Goal: Use online tool/utility: Utilize a website feature to perform a specific function

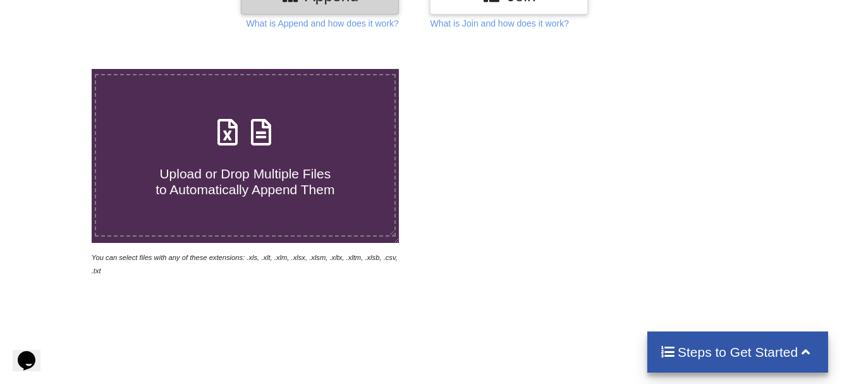
scroll to position [190, 0]
click at [259, 159] on h4 "Upload or Drop Multiple Files to Automatically Append Them" at bounding box center [245, 173] width 298 height 48
click at [57, 68] on input "Upload or Drop Multiple Files to Automatically Append Them" at bounding box center [57, 68] width 0 height 0
type input "C:\fakepath\STOCK_MOVEMENT_SUMMARY.xlsx"
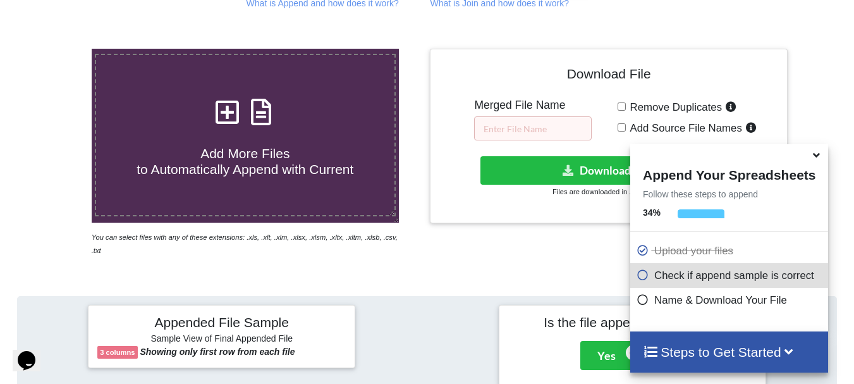
scroll to position [492, 0]
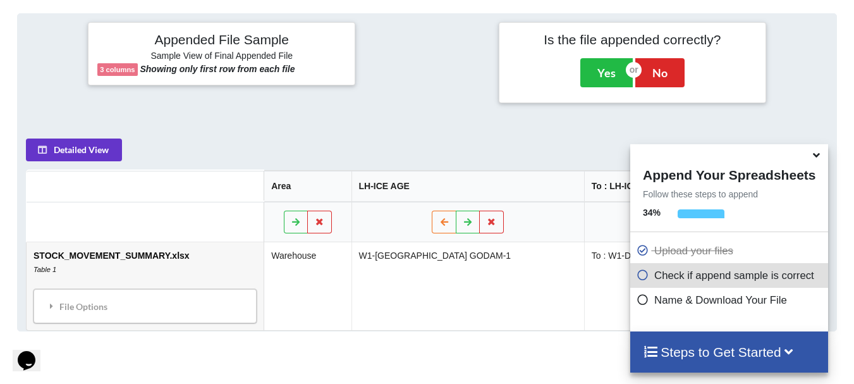
click at [820, 156] on icon at bounding box center [816, 152] width 13 height 11
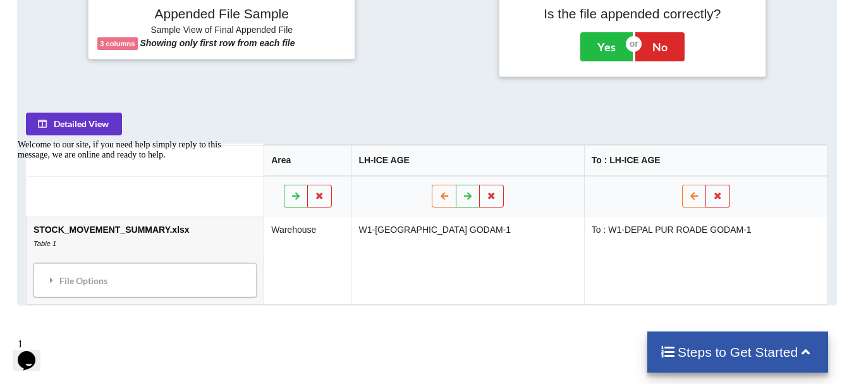
scroll to position [453, 0]
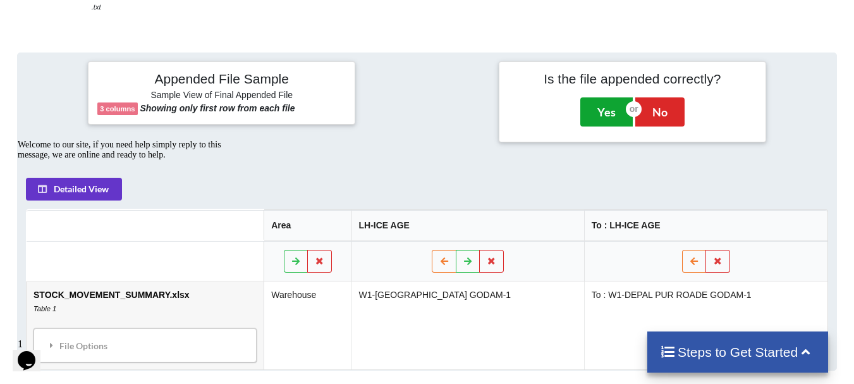
click at [606, 99] on button "Yes" at bounding box center [606, 111] width 52 height 29
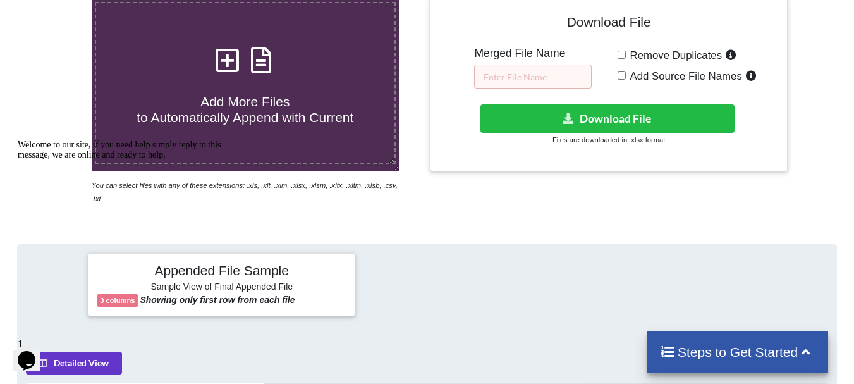
scroll to position [258, 0]
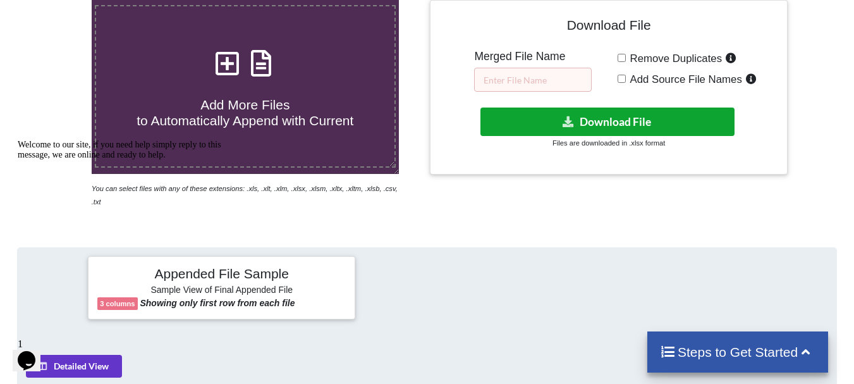
click at [597, 121] on button "Download File" at bounding box center [608, 121] width 254 height 28
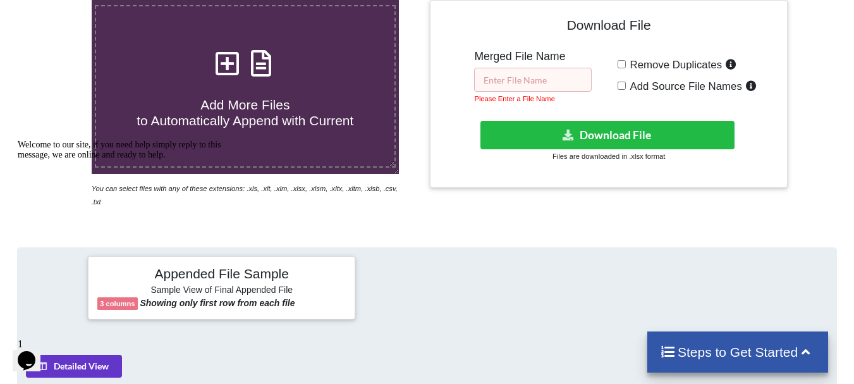
click at [515, 80] on input "text" at bounding box center [533, 80] width 118 height 24
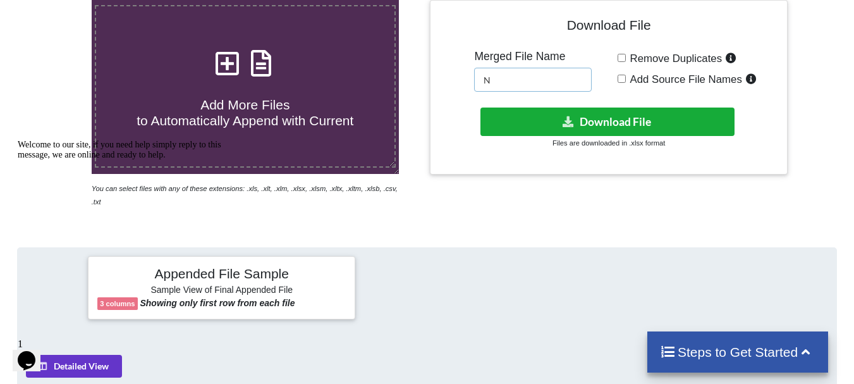
type input "N"
click at [604, 125] on button "Download File" at bounding box center [608, 121] width 254 height 28
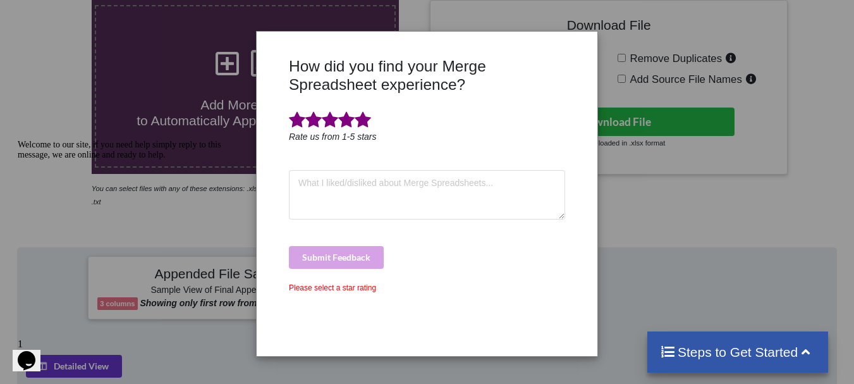
click at [366, 121] on span at bounding box center [363, 120] width 16 height 18
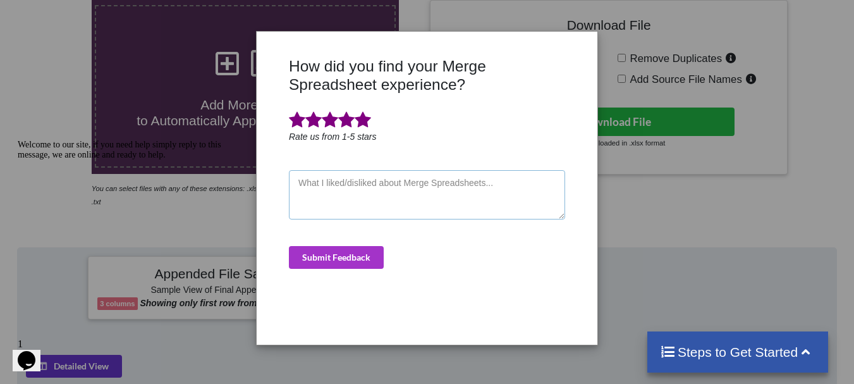
click at [379, 193] on textarea at bounding box center [427, 194] width 276 height 49
type textarea "GOOD"
click at [358, 258] on button "Submit Feedback" at bounding box center [336, 257] width 95 height 23
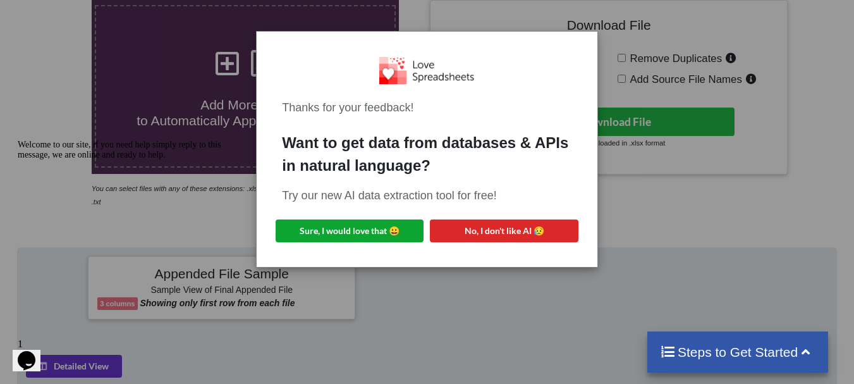
click at [377, 230] on button "Sure, I would love that 😀" at bounding box center [350, 230] width 148 height 23
click at [704, 35] on div "Thanks for your feedback! Want to get data from databases & APIs in natural lan…" at bounding box center [427, 192] width 854 height 384
